Goal: Transaction & Acquisition: Purchase product/service

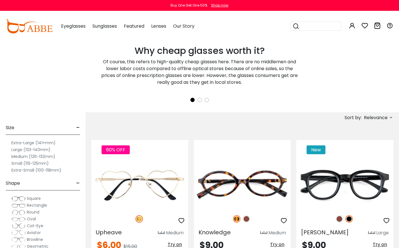
scroll to position [143, 0]
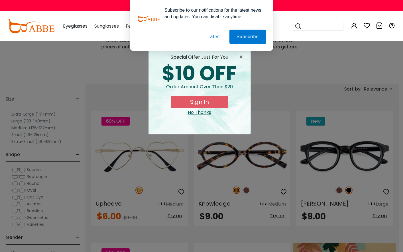
click at [0, 0] on button "Later" at bounding box center [0, 0] width 0 height 0
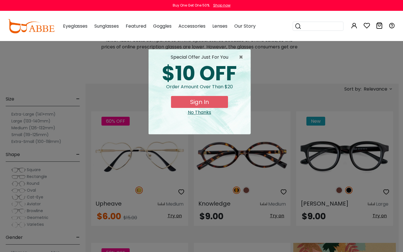
click at [207, 114] on div "No Thanks" at bounding box center [199, 112] width 93 height 7
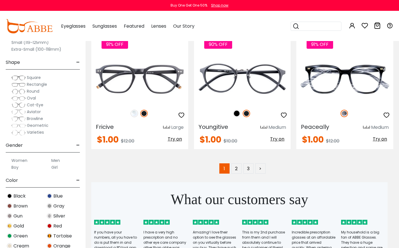
scroll to position [2765, 0]
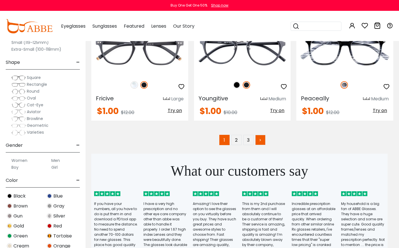
click at [260, 141] on link ">" at bounding box center [260, 140] width 10 height 10
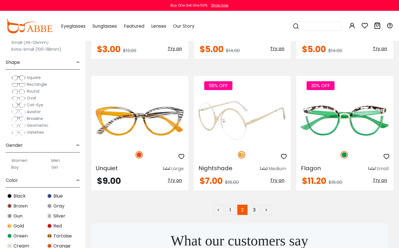
scroll to position [2736, 0]
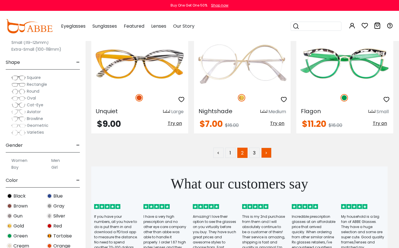
click at [267, 152] on link ">" at bounding box center [266, 153] width 10 height 10
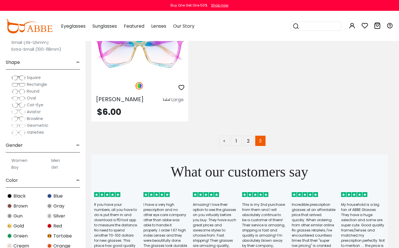
scroll to position [1197, 0]
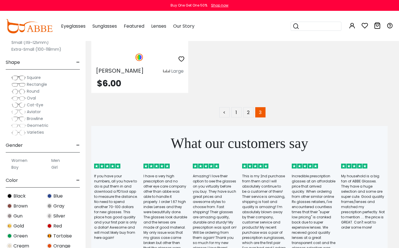
click at [35, 84] on span "Rectangle" at bounding box center [37, 85] width 20 height 6
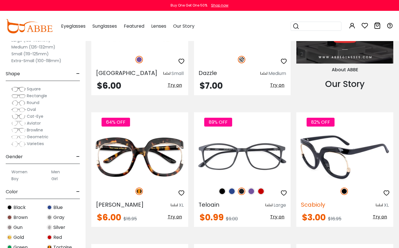
scroll to position [656, 0]
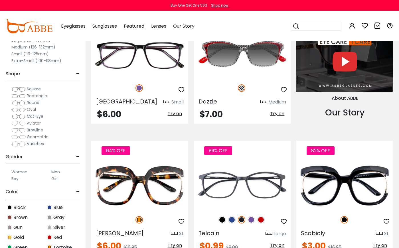
click at [31, 108] on span "Oval" at bounding box center [31, 110] width 9 height 6
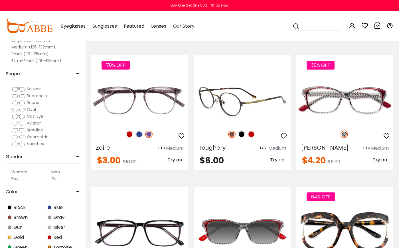
scroll to position [770, 0]
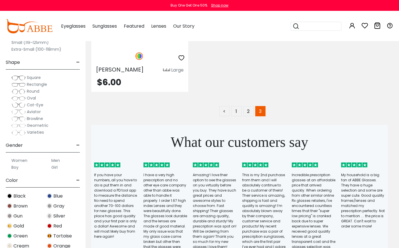
scroll to position [1197, 0]
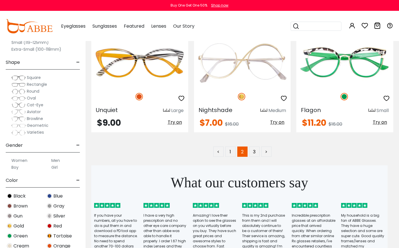
scroll to position [2736, 0]
